Goal: Task Accomplishment & Management: Use online tool/utility

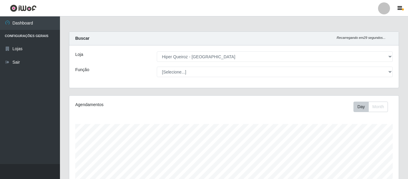
select select "497"
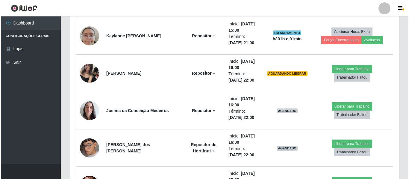
scroll to position [270, 0]
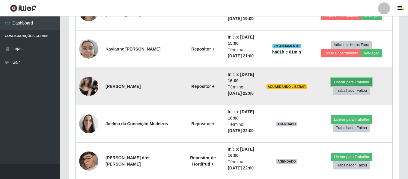
click at [331, 87] on button "Liberar para Trabalho" at bounding box center [351, 82] width 40 height 8
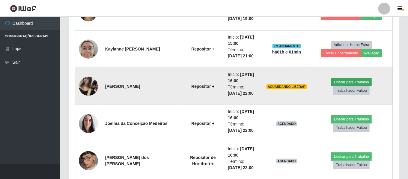
scroll to position [124, 326]
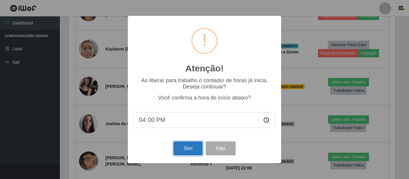
click at [184, 152] on button "Sim" at bounding box center [187, 149] width 29 height 14
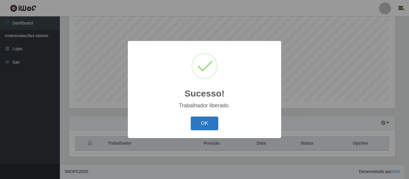
click at [218, 129] on button "OK" at bounding box center [205, 124] width 28 height 14
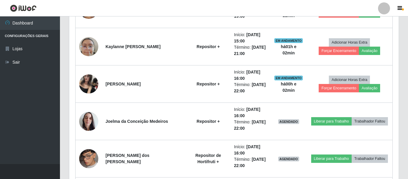
scroll to position [292, 0]
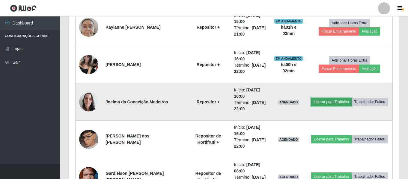
click at [331, 102] on button "Liberar para Trabalho" at bounding box center [331, 102] width 40 height 8
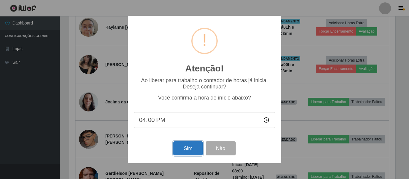
click at [192, 150] on button "Sim" at bounding box center [187, 149] width 29 height 14
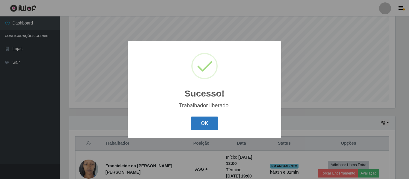
click at [218, 130] on button "OK" at bounding box center [205, 124] width 28 height 14
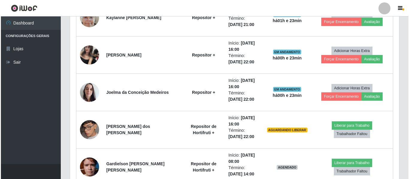
scroll to position [321, 0]
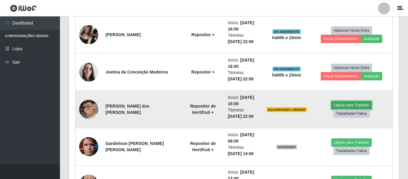
click at [331, 110] on button "Liberar para Trabalho" at bounding box center [351, 105] width 40 height 8
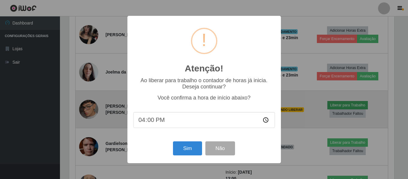
scroll to position [124, 326]
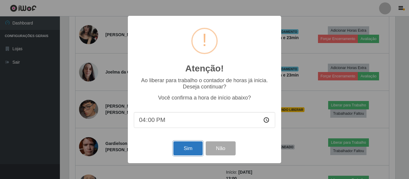
click at [198, 153] on button "Sim" at bounding box center [187, 149] width 29 height 14
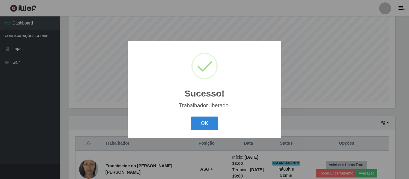
click at [191, 117] on button "OK" at bounding box center [205, 124] width 28 height 14
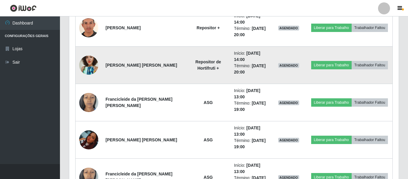
scroll to position [591, 0]
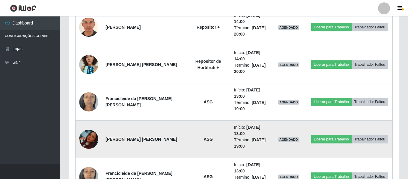
click at [95, 145] on img at bounding box center [88, 139] width 19 height 19
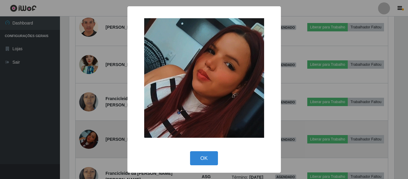
scroll to position [124, 326]
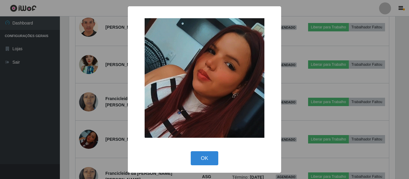
click at [298, 145] on div "× OK Cancel" at bounding box center [204, 89] width 409 height 179
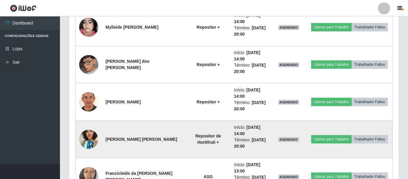
scroll to position [546, 0]
